Goal: Information Seeking & Learning: Learn about a topic

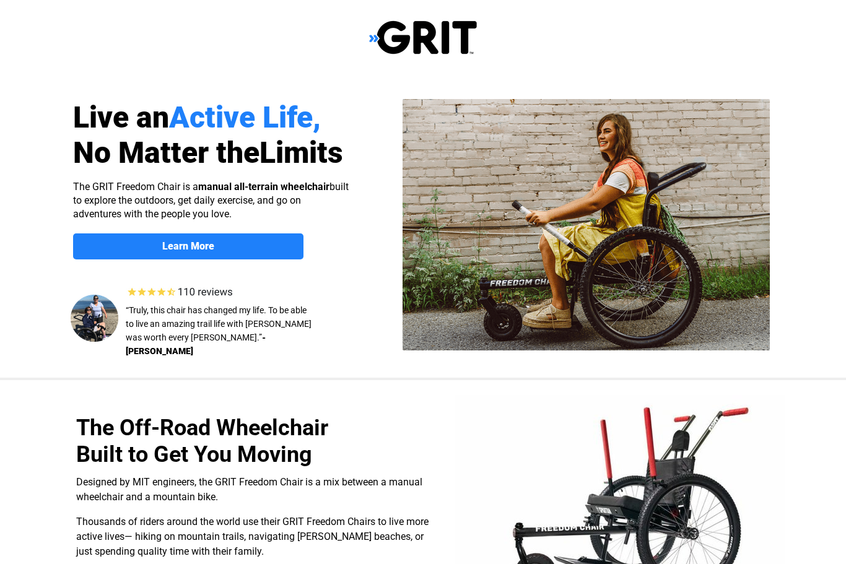
select select "US"
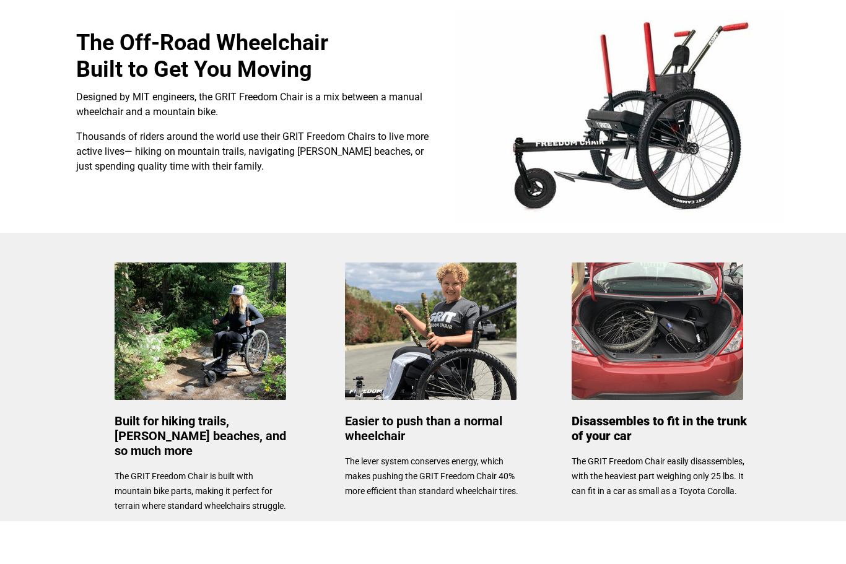
scroll to position [385, 0]
click at [228, 355] on img at bounding box center [200, 330] width 171 height 137
click at [249, 334] on img at bounding box center [200, 330] width 171 height 137
click at [252, 329] on img at bounding box center [200, 330] width 171 height 137
click at [258, 353] on img at bounding box center [200, 330] width 171 height 137
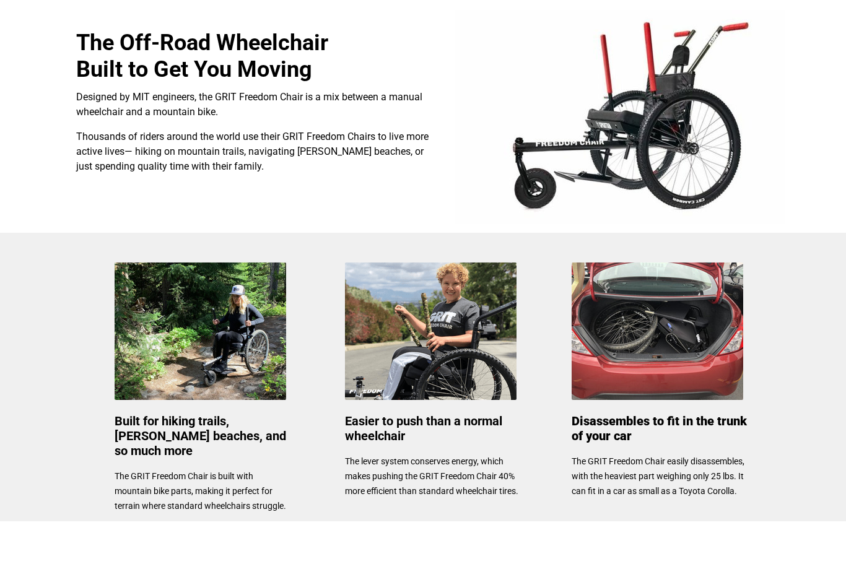
click at [243, 418] on span "Built for hiking trails, [PERSON_NAME] beaches, and so much more" at bounding box center [200, 435] width 171 height 45
click at [241, 423] on span "Built for hiking trails, [PERSON_NAME] beaches, and so much more" at bounding box center [200, 435] width 171 height 45
click at [243, 470] on p "The GRIT Freedom Chair is built with mountain bike parts, making it perfect for…" at bounding box center [202, 491] width 175 height 45
click at [245, 471] on span "The GRIT Freedom Chair is built with mountain bike parts, making it perfect for…" at bounding box center [200, 491] width 171 height 40
click at [400, 451] on div "Easier to push than a normal wheelchair The lever system conserves energy, whic…" at bounding box center [432, 457] width 175 height 84
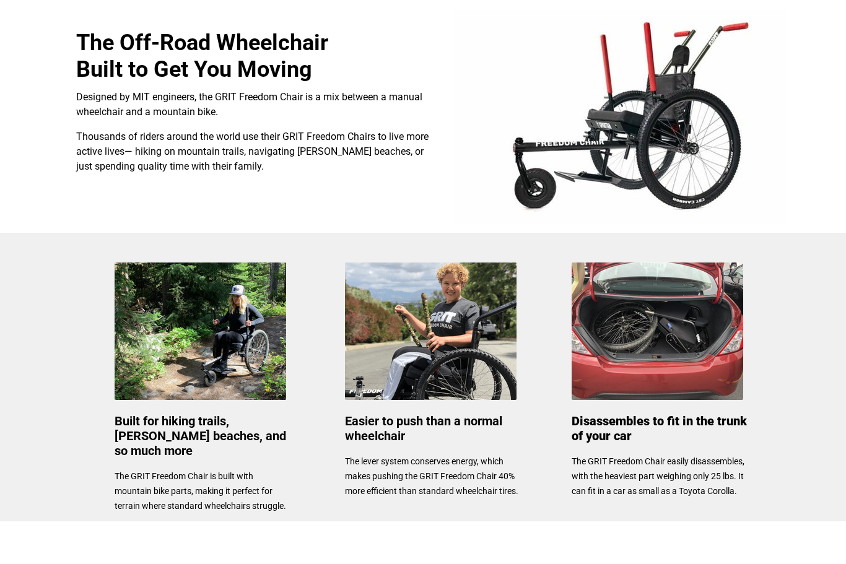
click at [400, 485] on p "The lever system conserves energy, which makes pushing the GRIT Freedom Chair 4…" at bounding box center [432, 476] width 175 height 45
click at [435, 352] on img at bounding box center [430, 330] width 171 height 137
click at [451, 313] on img at bounding box center [430, 330] width 171 height 137
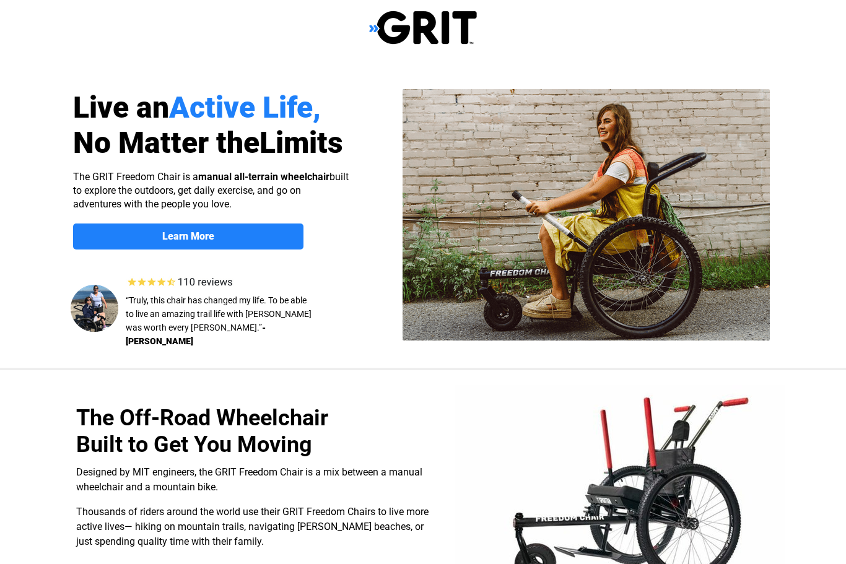
scroll to position [23, 0]
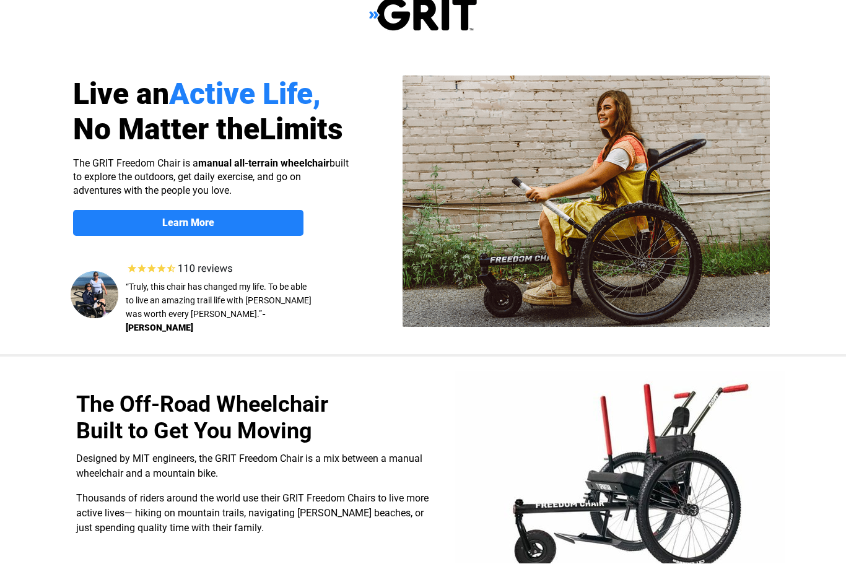
click at [258, 226] on span "Learn More" at bounding box center [188, 223] width 230 height 12
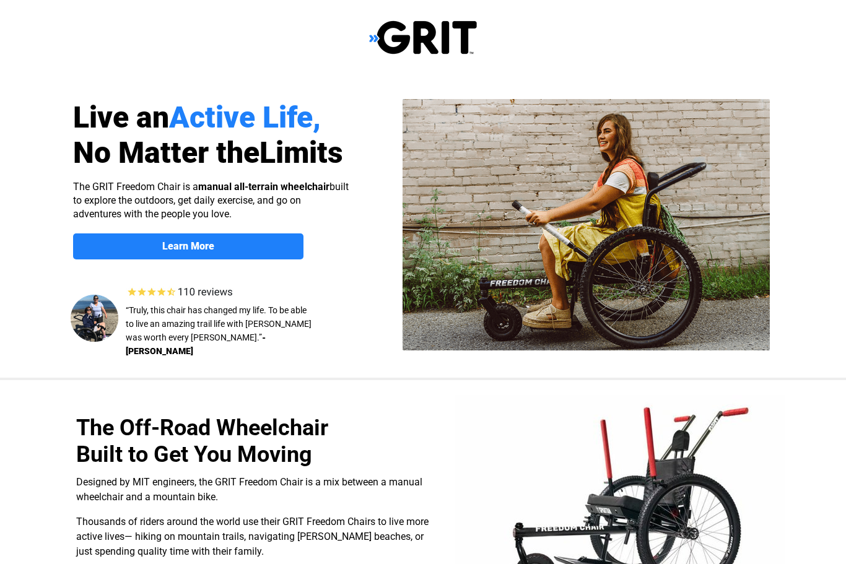
scroll to position [956, 0]
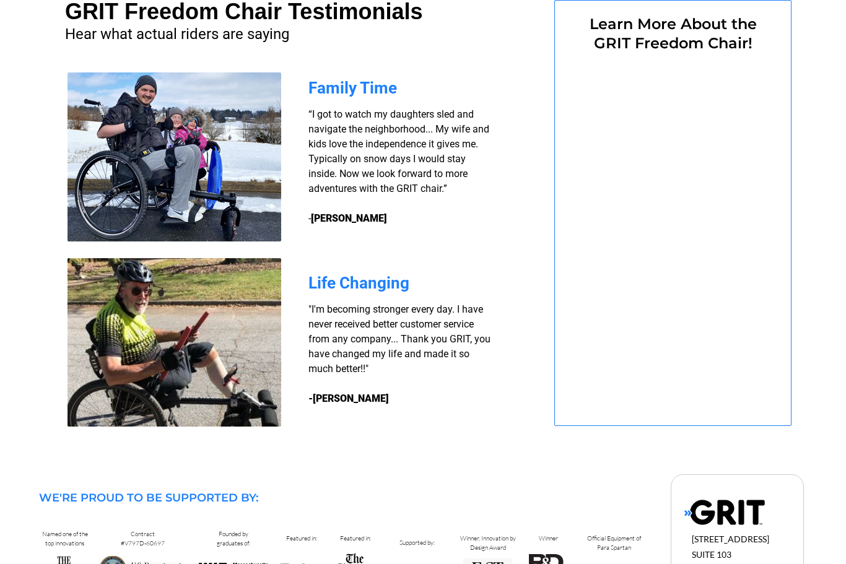
select select "US"
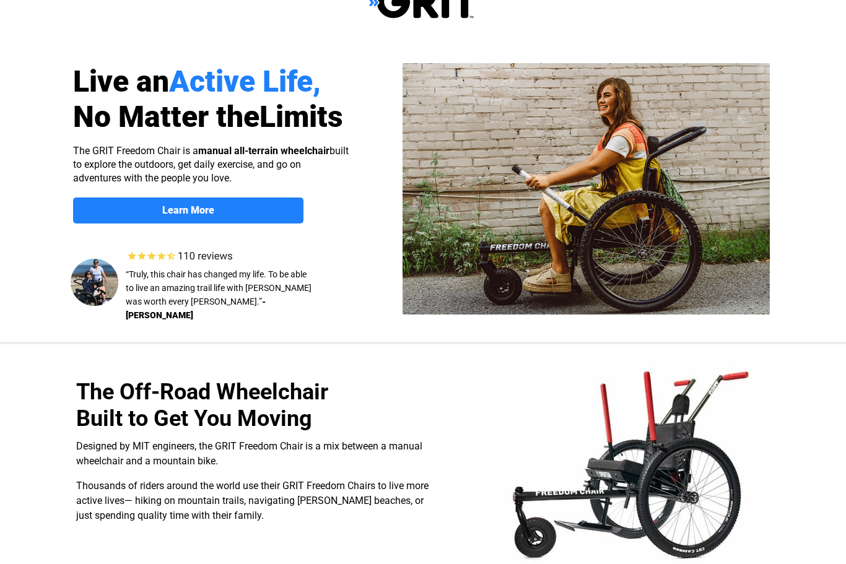
scroll to position [35, 0]
click at [212, 212] on strong "Learn More" at bounding box center [188, 211] width 52 height 12
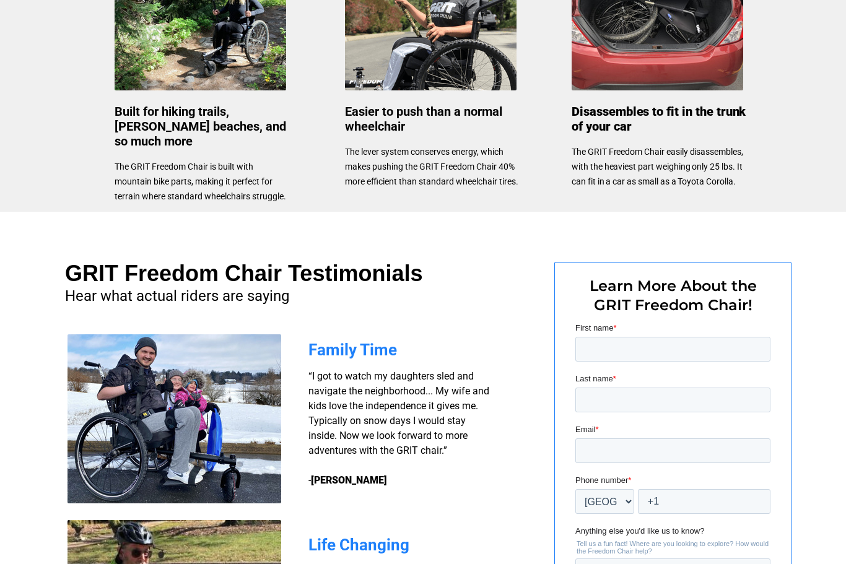
scroll to position [736, 0]
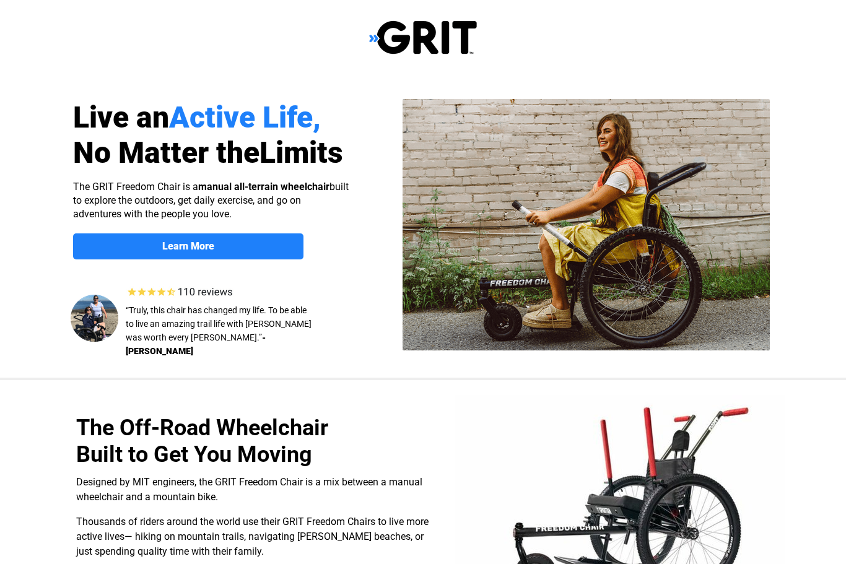
select select "US"
